Goal: Download file/media

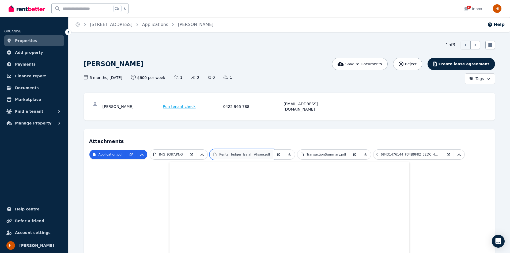
click at [235, 152] on p "Rental_ledger_Isaiah_Ahsee.pdf" at bounding box center [244, 154] width 51 height 4
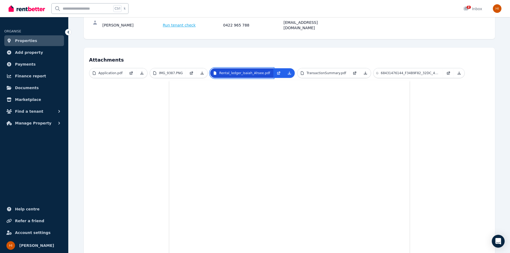
scroll to position [16, 0]
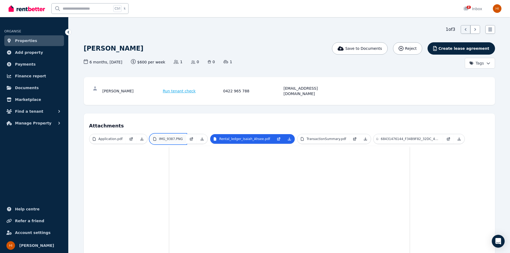
click at [164, 137] on p "IMG_9387.PNG" at bounding box center [171, 139] width 24 height 4
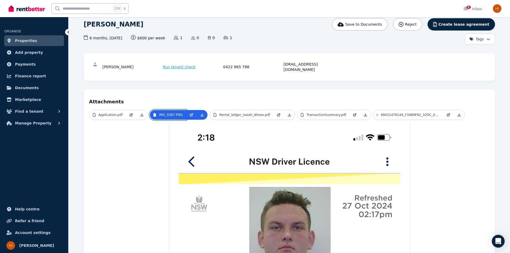
scroll to position [19, 0]
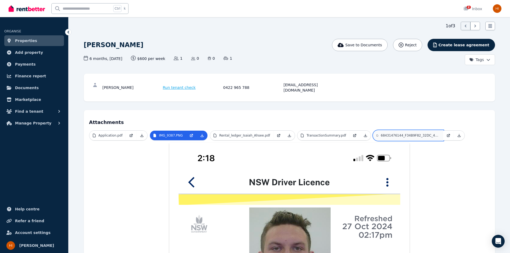
click at [418, 133] on p "68431476144_F34B9F82_32DC_413B_BBE9_0D70A87E897F.JPG" at bounding box center [409, 135] width 59 height 4
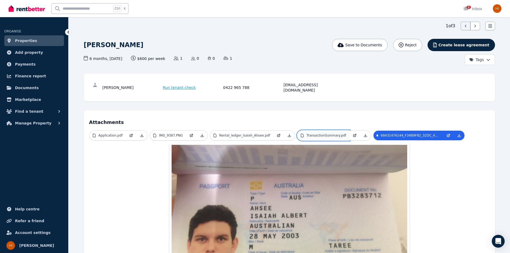
click at [306, 133] on p "TransactionSummary.pdf" at bounding box center [326, 135] width 40 height 4
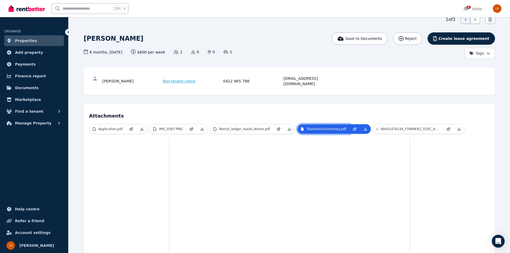
scroll to position [0, 0]
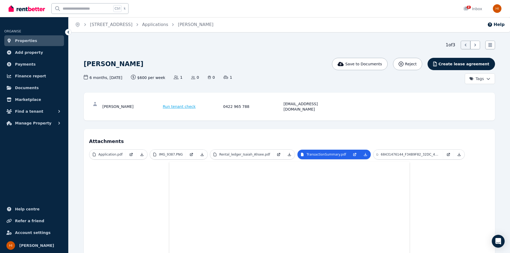
click at [140, 152] on icon at bounding box center [142, 154] width 4 height 4
click at [201, 153] on icon at bounding box center [202, 154] width 3 height 3
click at [288, 153] on icon at bounding box center [289, 154] width 3 height 3
click at [364, 153] on icon at bounding box center [365, 154] width 3 height 3
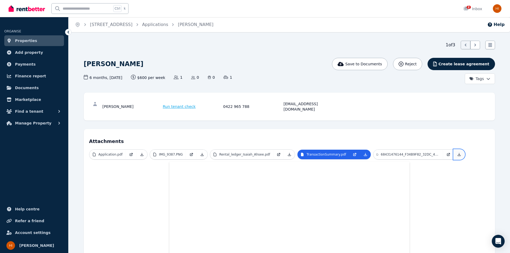
click at [457, 152] on icon at bounding box center [459, 154] width 4 height 4
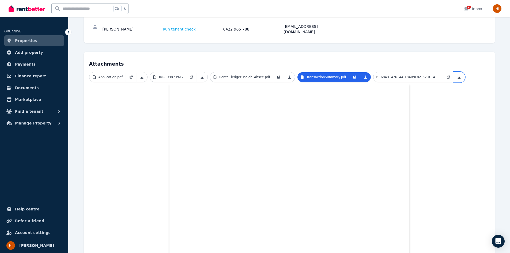
scroll to position [80, 0]
